Goal: Find specific page/section: Find specific page/section

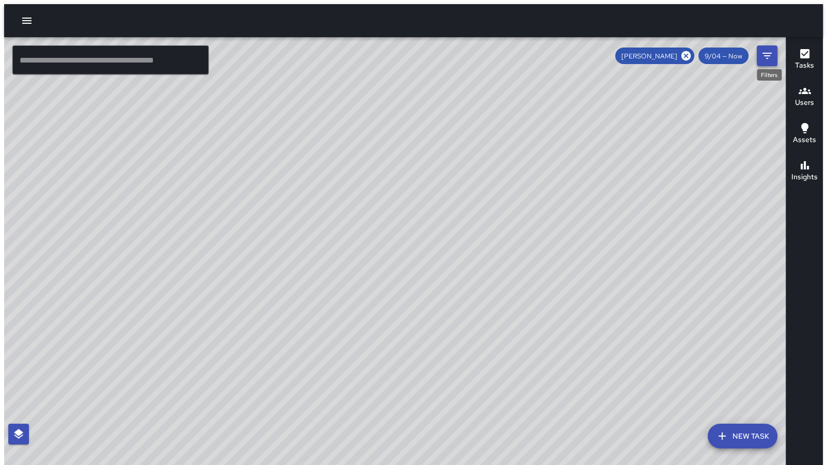
click at [769, 53] on icon "Filters" at bounding box center [767, 56] width 9 height 6
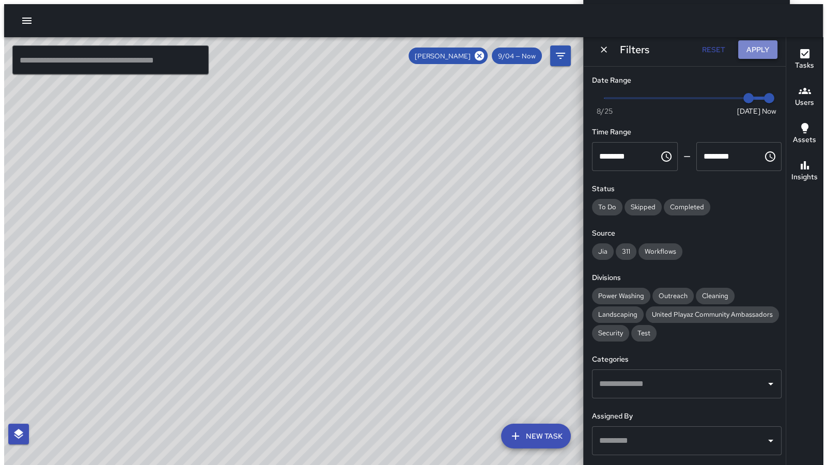
click at [765, 52] on button "Apply" at bounding box center [757, 49] width 39 height 19
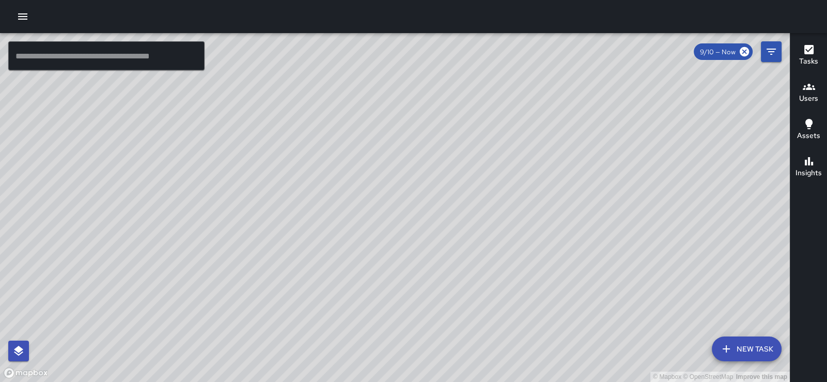
click at [804, 93] on icon "button" at bounding box center [809, 87] width 12 height 12
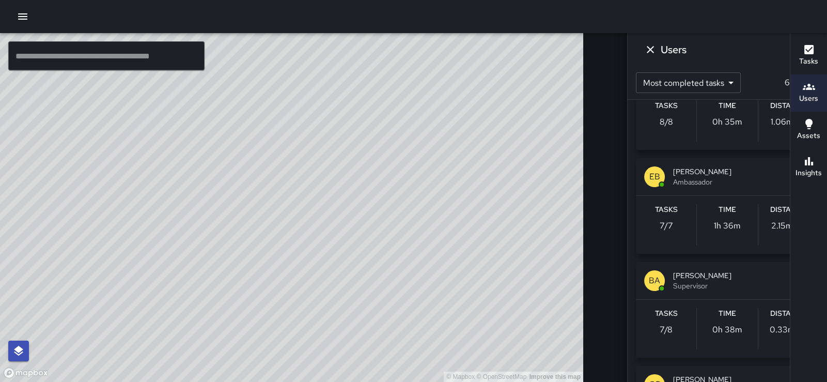
scroll to position [1236, 0]
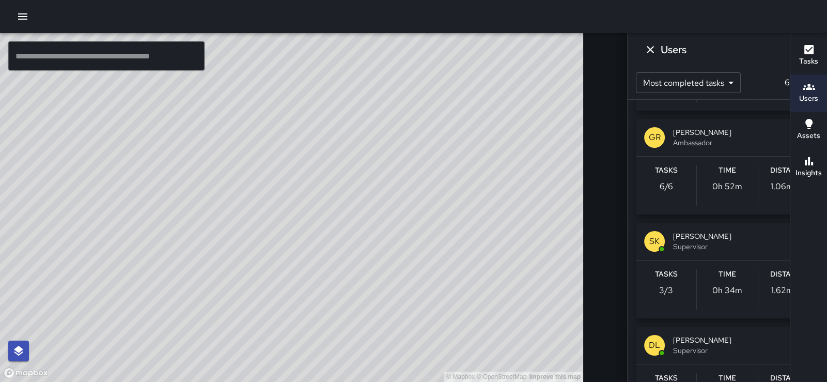
click at [692, 252] on span "Supervisor" at bounding box center [741, 246] width 137 height 10
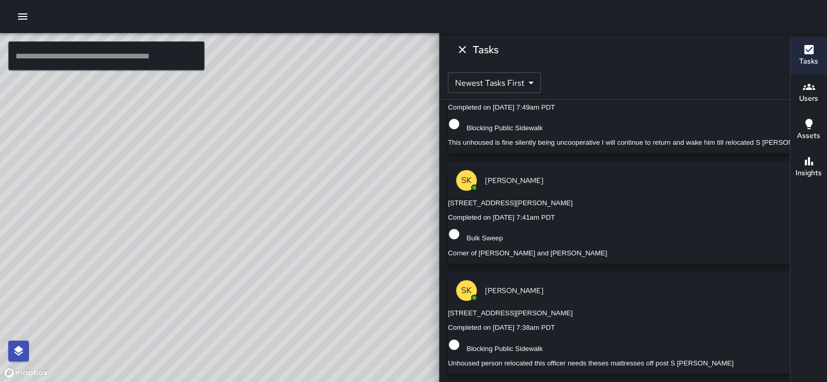
scroll to position [980, 0]
